Goal: Navigation & Orientation: Go to known website

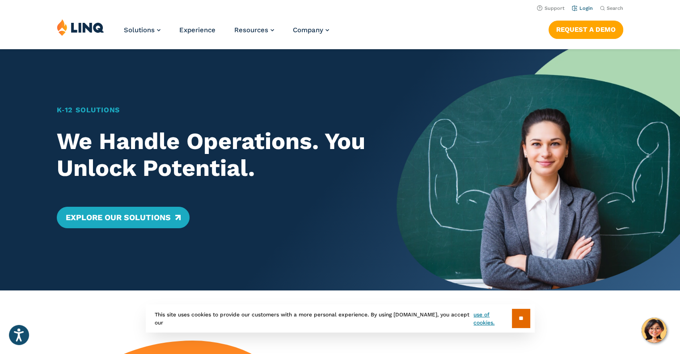
click at [583, 8] on link "Login" at bounding box center [582, 8] width 21 height 6
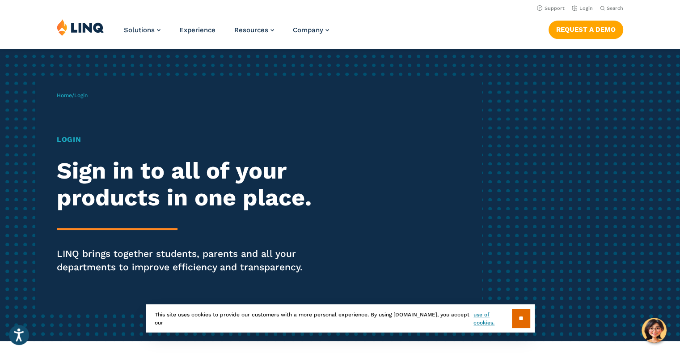
click at [77, 135] on h1 "Login" at bounding box center [188, 139] width 262 height 11
click at [579, 7] on link "Login" at bounding box center [582, 8] width 21 height 6
click at [520, 317] on input "**" at bounding box center [521, 318] width 18 height 19
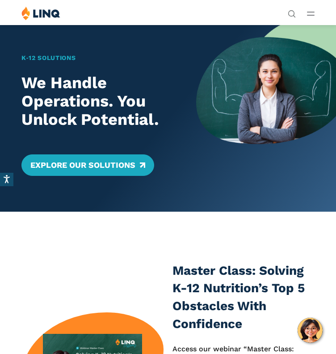
click at [313, 17] on button "Open Main Menu" at bounding box center [311, 13] width 8 height 10
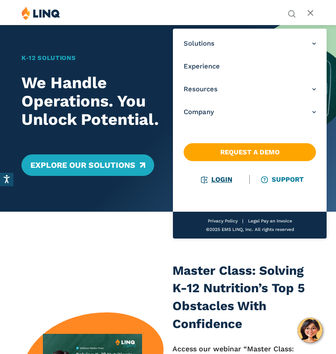
click at [218, 180] on link "Login" at bounding box center [216, 179] width 31 height 8
